Goal: Task Accomplishment & Management: Manage account settings

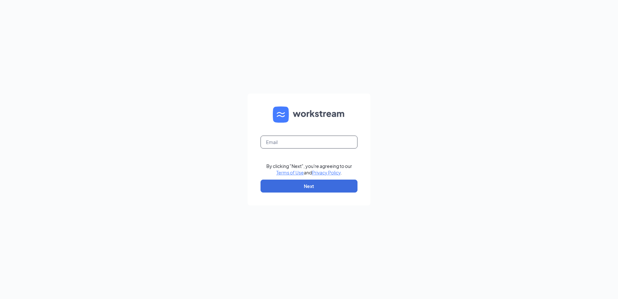
click at [294, 142] on input "text" at bounding box center [309, 142] width 97 height 13
type input "chris@culvers.biz"
click at [294, 185] on button "Next" at bounding box center [309, 186] width 97 height 13
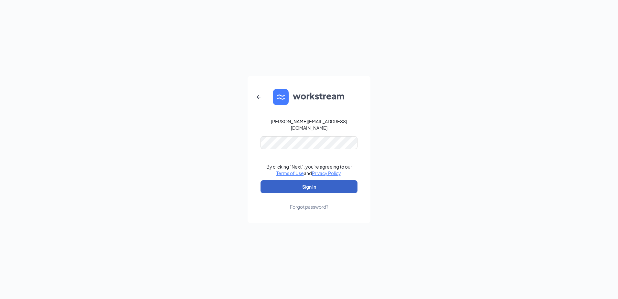
click at [293, 184] on button "Sign In" at bounding box center [309, 186] width 97 height 13
click at [288, 183] on button "Sign In" at bounding box center [309, 186] width 97 height 13
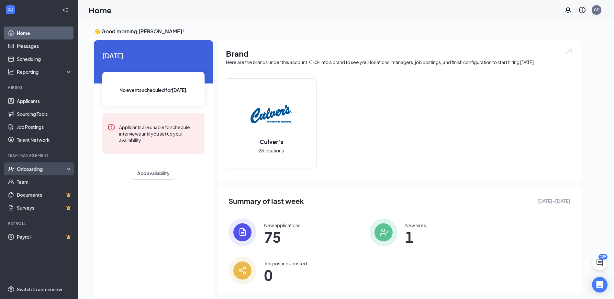
click at [54, 167] on div "Onboarding" at bounding box center [42, 169] width 50 height 6
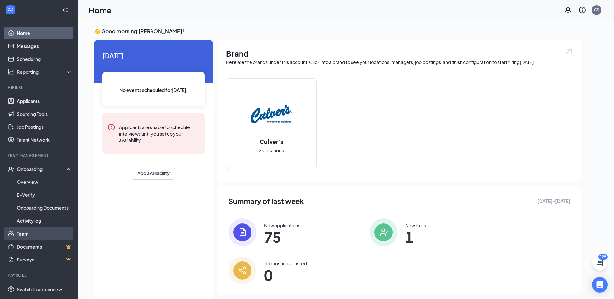
click at [26, 234] on link "Team" at bounding box center [44, 233] width 55 height 13
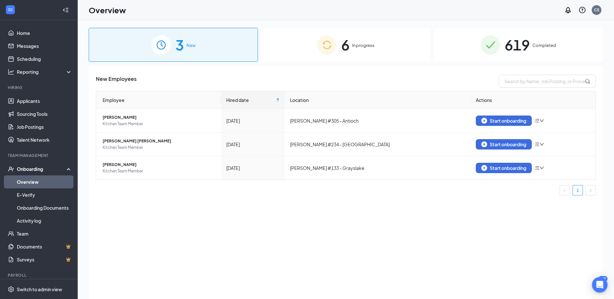
click at [359, 46] on span "In progress" at bounding box center [363, 45] width 22 height 6
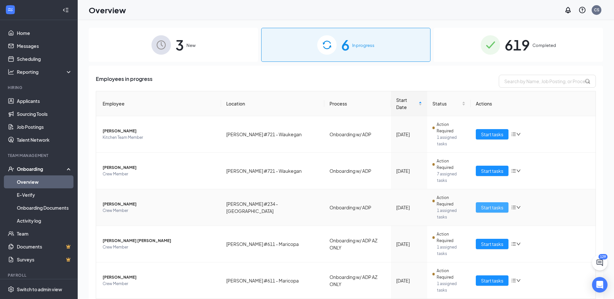
click at [505, 202] on button "Start tasks" at bounding box center [491, 207] width 33 height 10
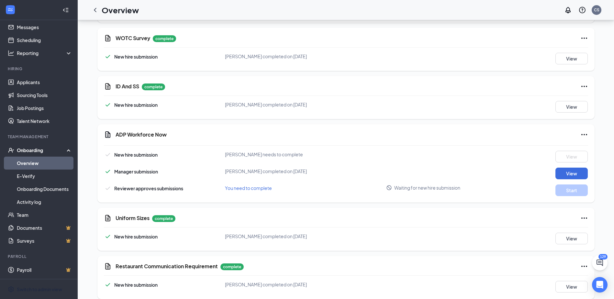
scroll to position [787, 0]
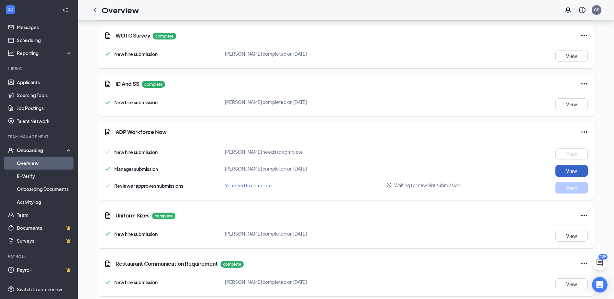
click at [567, 165] on button "View" at bounding box center [571, 171] width 32 height 12
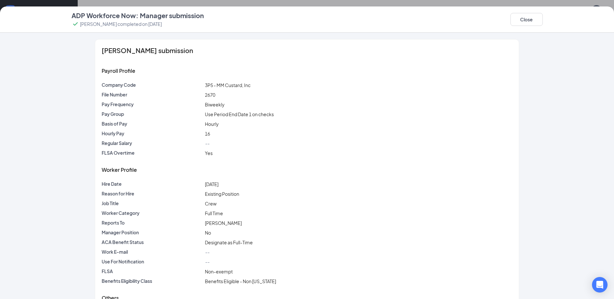
scroll to position [658, 0]
click at [525, 19] on button "Close" at bounding box center [526, 19] width 32 height 13
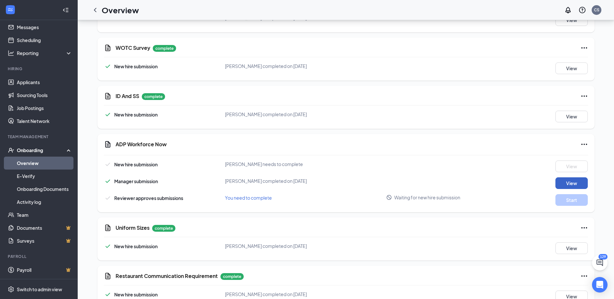
scroll to position [787, 0]
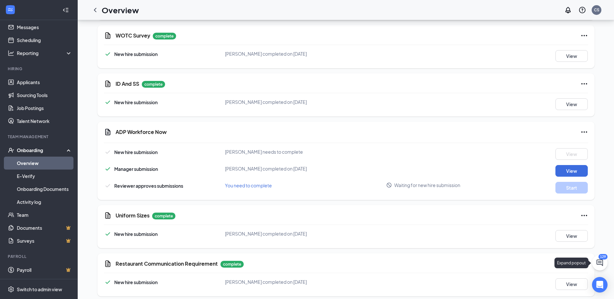
click at [599, 262] on icon "ChatActive" at bounding box center [599, 262] width 6 height 6
click at [491, 290] on h3 "SMS Messages" at bounding box center [491, 290] width 37 height 7
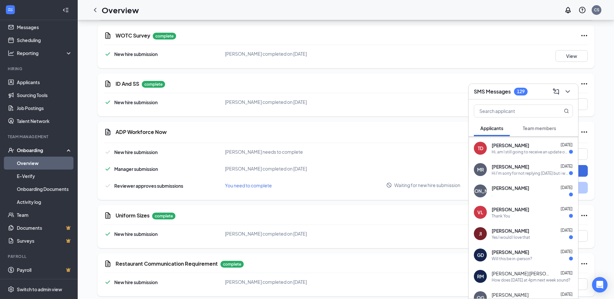
scroll to position [116, 0]
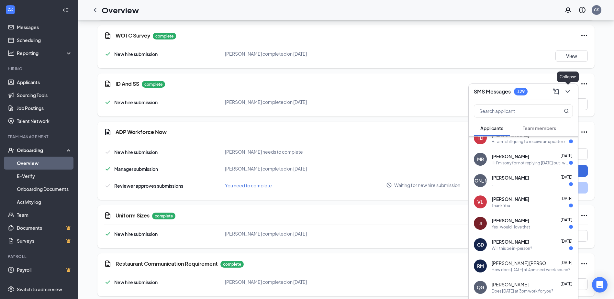
click at [566, 91] on icon "ChevronDown" at bounding box center [567, 91] width 4 height 3
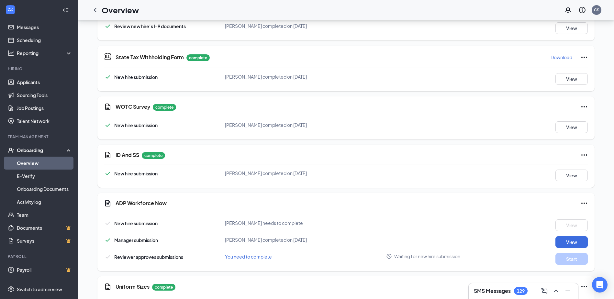
scroll to position [755, 0]
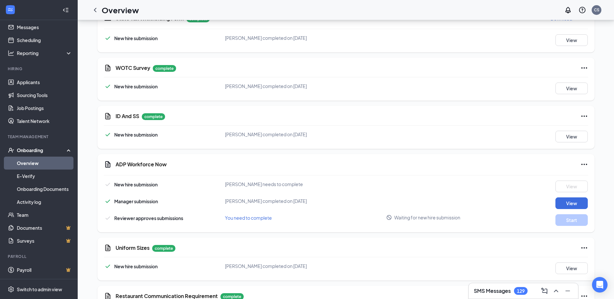
click at [436, 214] on span "Waiting for new hire submission" at bounding box center [427, 217] width 66 height 6
click at [268, 215] on span "You need to complete" at bounding box center [248, 218] width 47 height 6
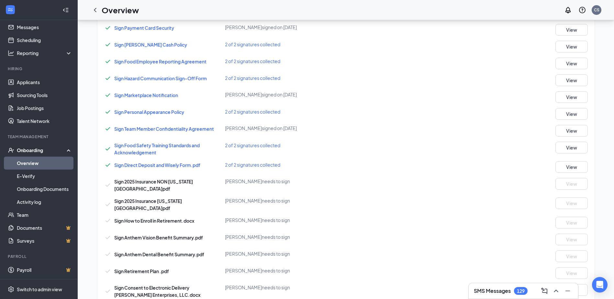
scroll to position [226, 0]
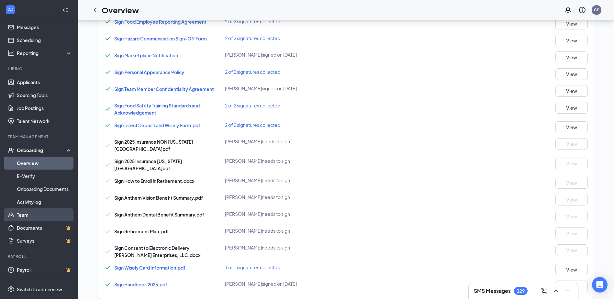
click at [27, 215] on link "Team" at bounding box center [44, 214] width 55 height 13
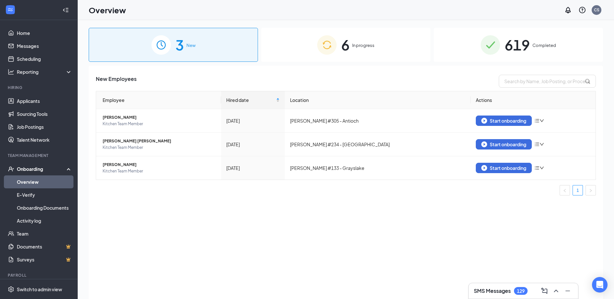
click at [376, 43] on div "6 In progress" at bounding box center [345, 45] width 169 height 34
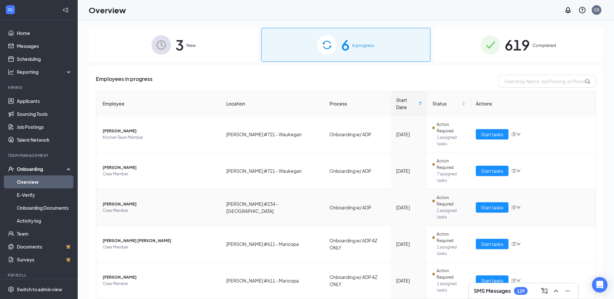
click at [514, 206] on icon "bars" at bounding box center [513, 208] width 4 height 4
click at [165, 207] on span "Crew Member" at bounding box center [159, 210] width 113 height 6
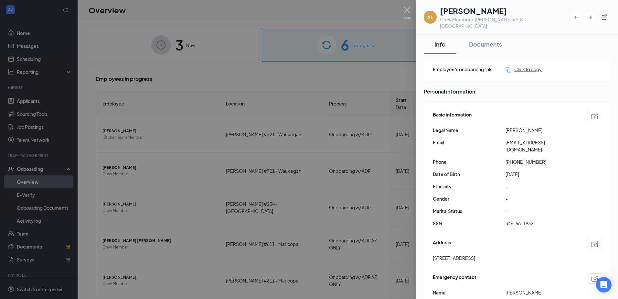
click at [526, 66] on div "Click to copy" at bounding box center [524, 69] width 36 height 7
click at [409, 12] on img at bounding box center [407, 12] width 8 height 13
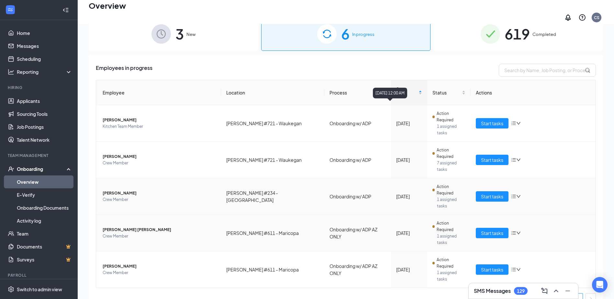
scroll to position [29, 0]
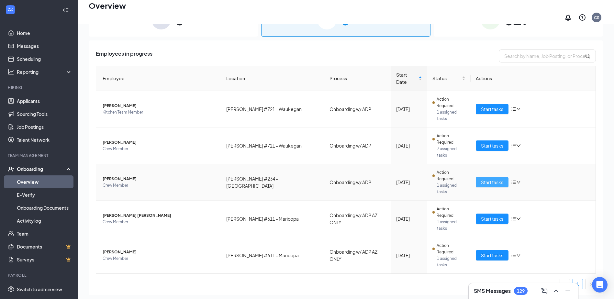
click at [485, 179] on span "Start tasks" at bounding box center [492, 182] width 22 height 7
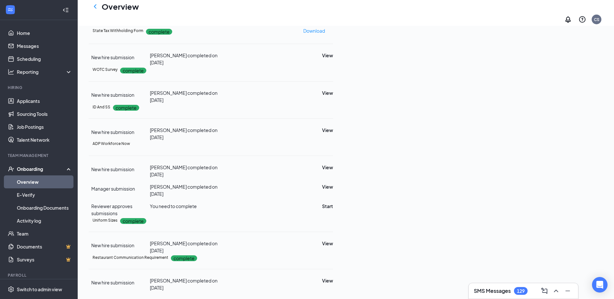
scroll to position [790, 0]
click at [333, 202] on button "Start" at bounding box center [327, 205] width 11 height 7
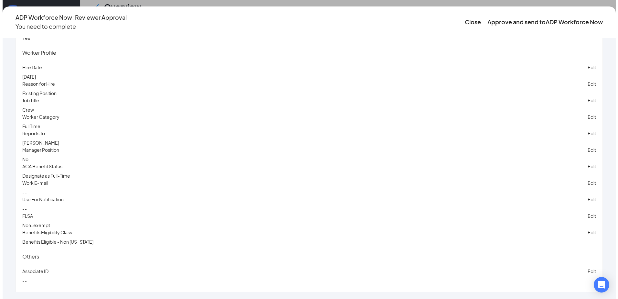
scroll to position [1329, 0]
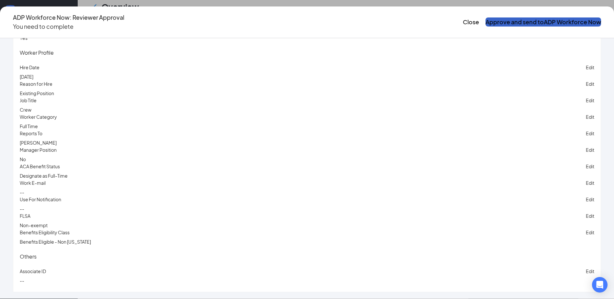
click at [485, 18] on button "Approve and send to ADP Workforce Now" at bounding box center [542, 21] width 115 height 9
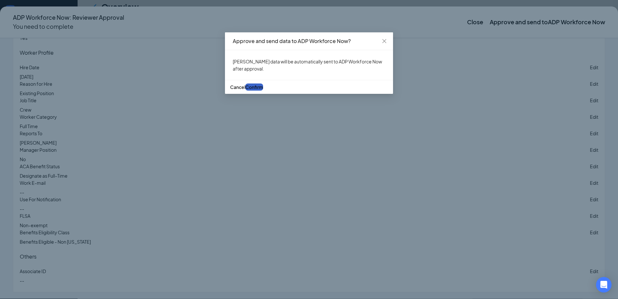
click at [263, 90] on span "Confirm" at bounding box center [254, 87] width 18 height 6
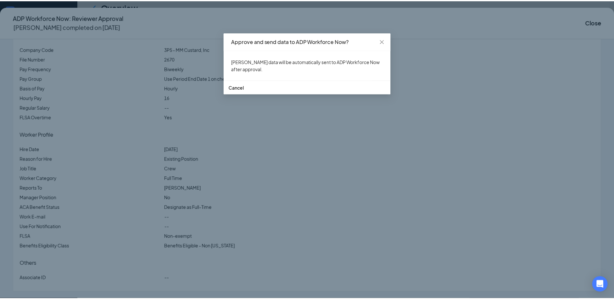
scroll to position [554, 0]
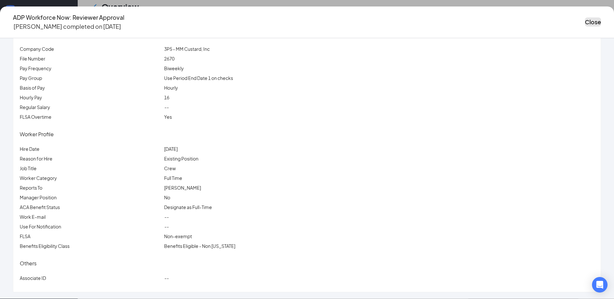
click at [584, 17] on button "Close" at bounding box center [592, 21] width 16 height 9
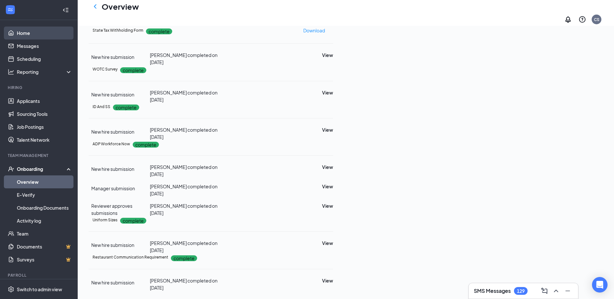
click at [26, 33] on link "Home" at bounding box center [44, 33] width 55 height 13
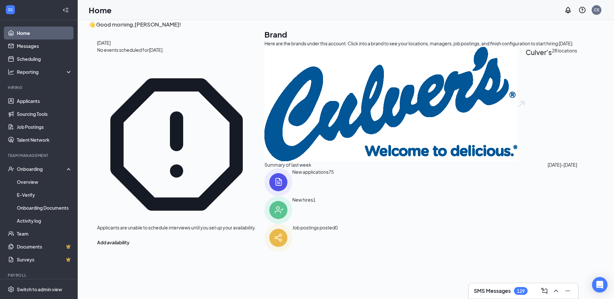
scroll to position [14, 0]
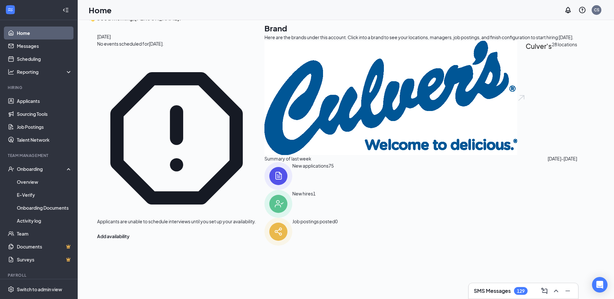
click at [264, 190] on img at bounding box center [278, 176] width 28 height 28
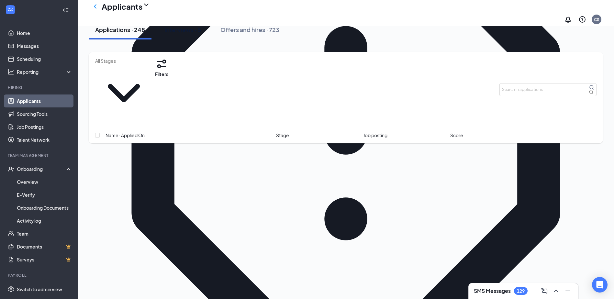
scroll to position [129, 0]
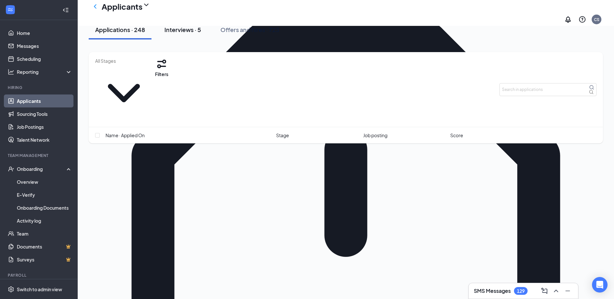
click at [195, 34] on div "Interviews · 5" at bounding box center [182, 30] width 37 height 8
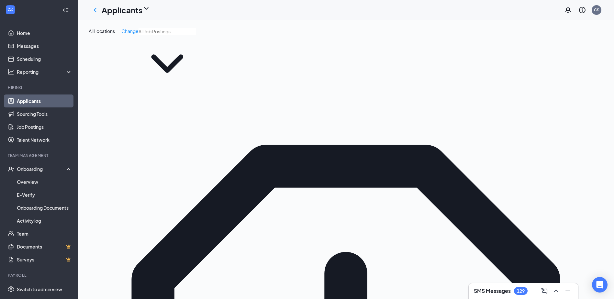
click at [179, 44] on span at bounding box center [166, 60] width 57 height 64
click at [178, 44] on span at bounding box center [166, 60] width 57 height 64
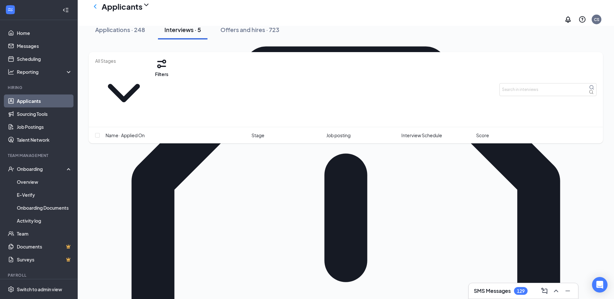
scroll to position [111, 0]
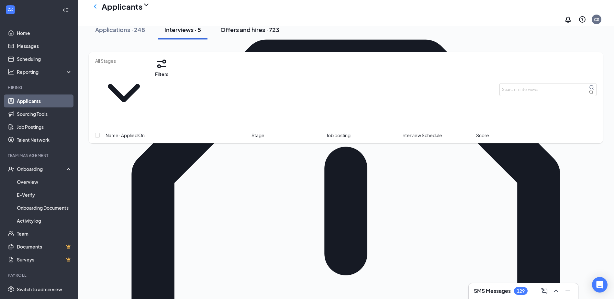
click at [249, 34] on div "Offers and hires · 723" at bounding box center [249, 30] width 59 height 8
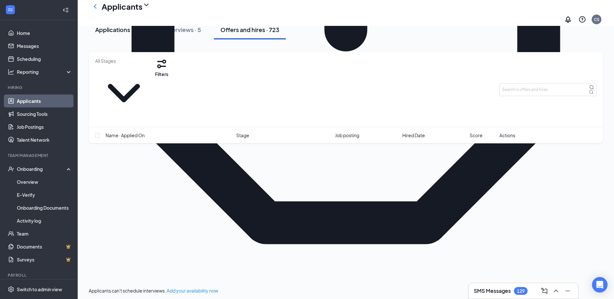
scroll to position [323, 0]
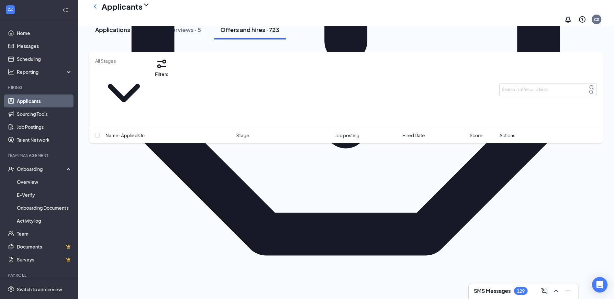
click at [113, 34] on div "Applications · 248" at bounding box center [120, 30] width 50 height 8
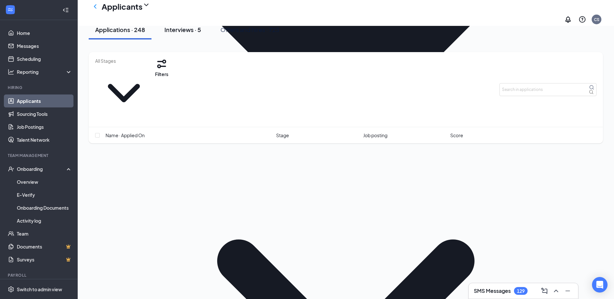
scroll to position [517, 0]
click at [195, 34] on div "Interviews · 5" at bounding box center [182, 30] width 37 height 8
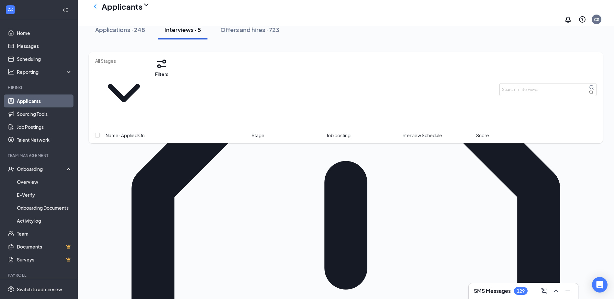
scroll to position [111, 0]
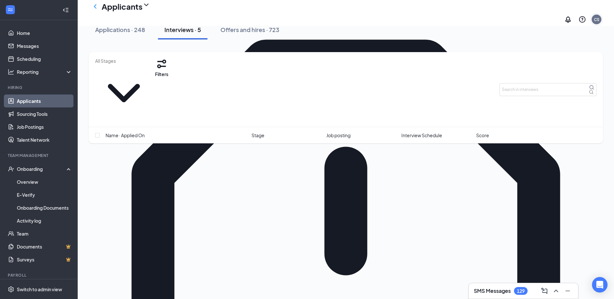
click at [597, 17] on div "CS" at bounding box center [595, 19] width 5 height 5
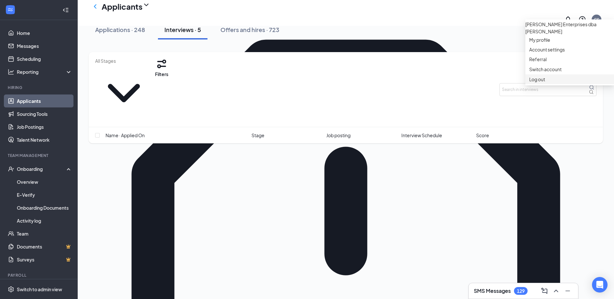
click at [533, 82] on div "Log out" at bounding box center [569, 79] width 81 height 6
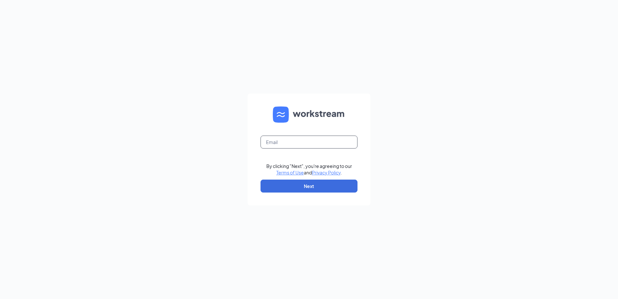
click at [279, 138] on input "text" at bounding box center [309, 142] width 97 height 13
type input "yadi@culvers.biz"
click at [287, 187] on button "Next" at bounding box center [309, 186] width 97 height 13
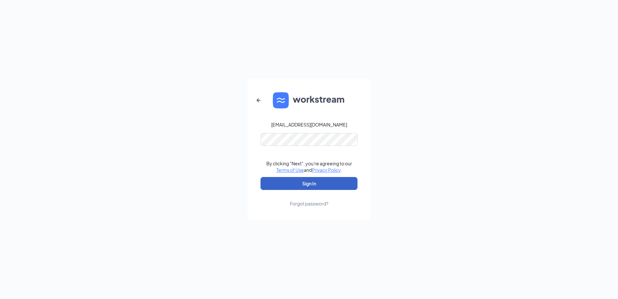
click at [314, 183] on button "Sign In" at bounding box center [309, 183] width 97 height 13
click at [312, 185] on button "Sign In" at bounding box center [309, 183] width 97 height 13
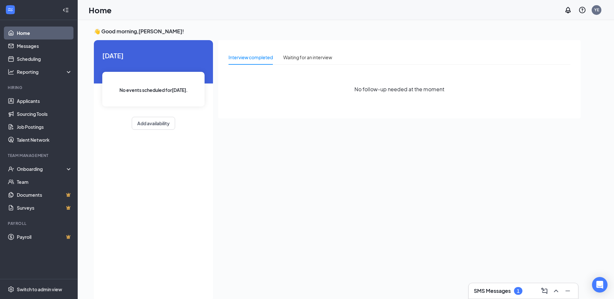
click at [254, 55] on div "Interview completed" at bounding box center [250, 57] width 44 height 7
click at [28, 101] on link "Applicants" at bounding box center [44, 100] width 55 height 13
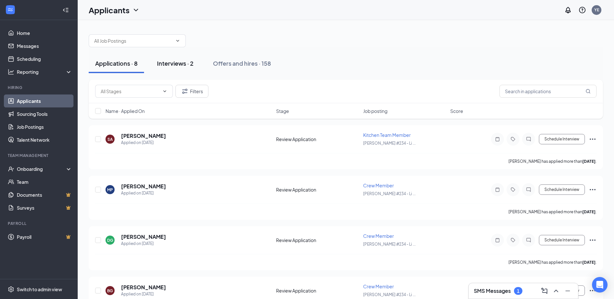
click at [178, 60] on div "Interviews · 2" at bounding box center [175, 63] width 37 height 8
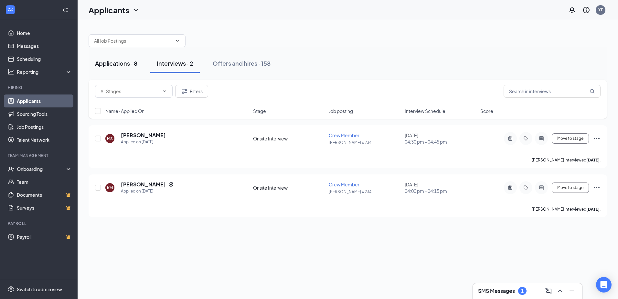
click at [127, 65] on div "Applications · 8" at bounding box center [116, 63] width 42 height 8
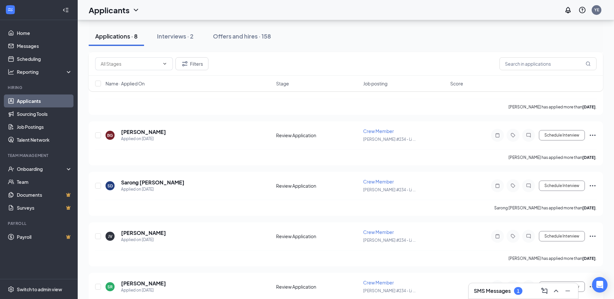
scroll to position [37, 0]
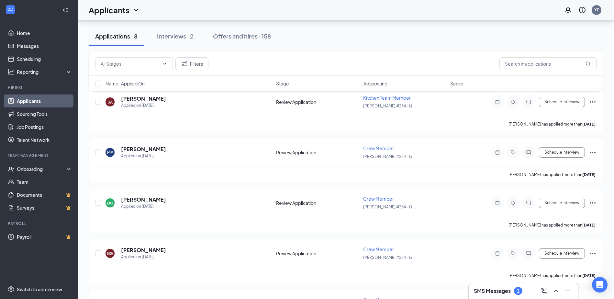
click at [487, 293] on h3 "SMS Messages" at bounding box center [491, 290] width 37 height 7
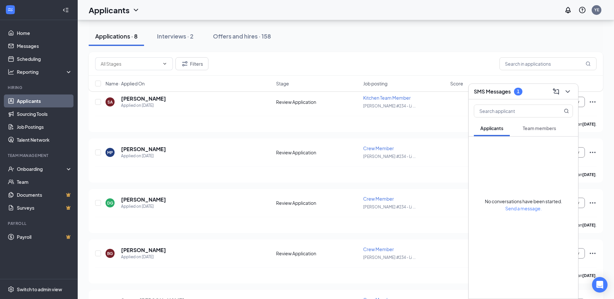
click at [545, 127] on span "Team members" at bounding box center [538, 128] width 33 height 6
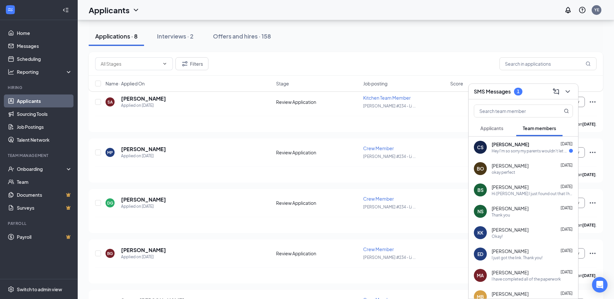
click at [521, 91] on div "1" at bounding box center [518, 92] width 8 height 8
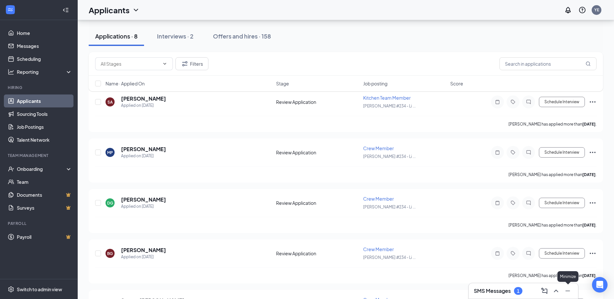
click at [571, 288] on icon "Minimize" at bounding box center [567, 291] width 8 height 8
